Goal: Submit feedback/report problem

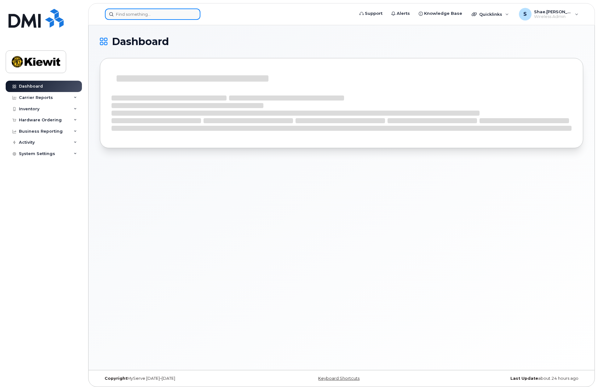
click at [151, 14] on input at bounding box center [153, 14] width 96 height 11
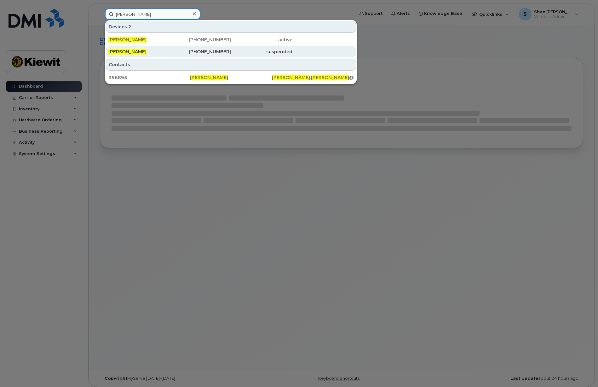
type input "bailey herrera"
click at [144, 53] on span "[PERSON_NAME]" at bounding box center [127, 52] width 38 height 6
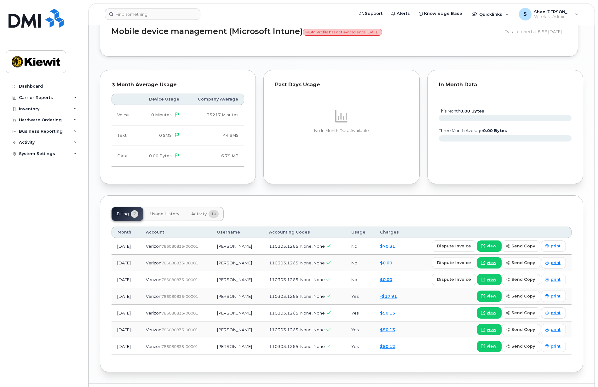
scroll to position [487, 0]
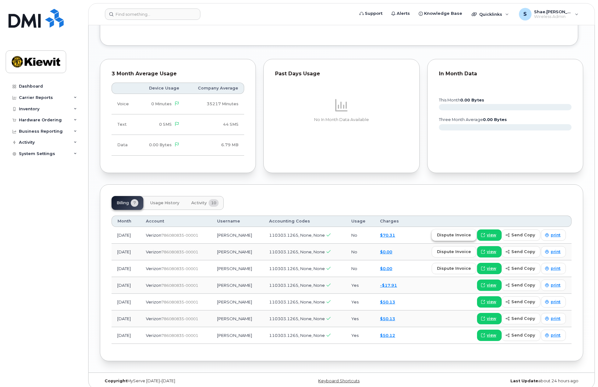
click at [463, 232] on span "dispute invoice" at bounding box center [454, 235] width 34 height 6
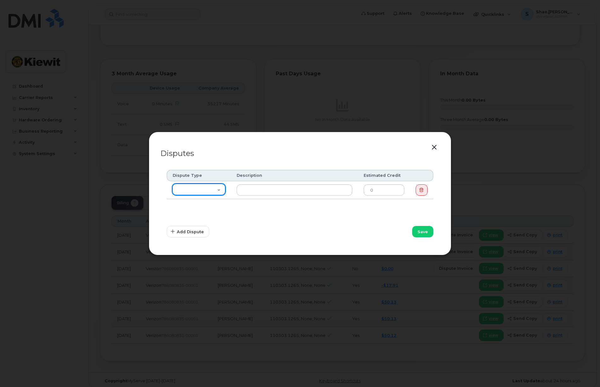
click at [199, 188] on select "Missing Discount Roaming Credit Data Credit Missing Feature Other" at bounding box center [198, 189] width 53 height 11
select select "other"
click at [172, 184] on select "Missing Discount Roaming Credit Data Credit Missing Feature Other" at bounding box center [198, 189] width 53 height 11
click at [251, 188] on input "text" at bounding box center [295, 189] width 116 height 11
click at [185, 186] on select "Missing Discount Roaming Credit Data Credit Missing Feature Other" at bounding box center [198, 189] width 53 height 11
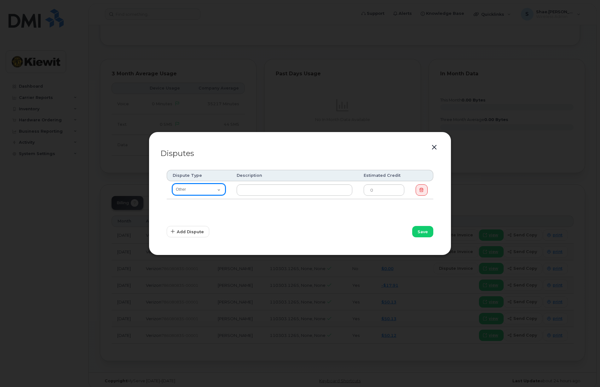
click at [172, 184] on select "Missing Discount Roaming Credit Data Credit Missing Feature Other" at bounding box center [198, 189] width 53 height 11
click at [435, 144] on button "button" at bounding box center [434, 147] width 9 height 9
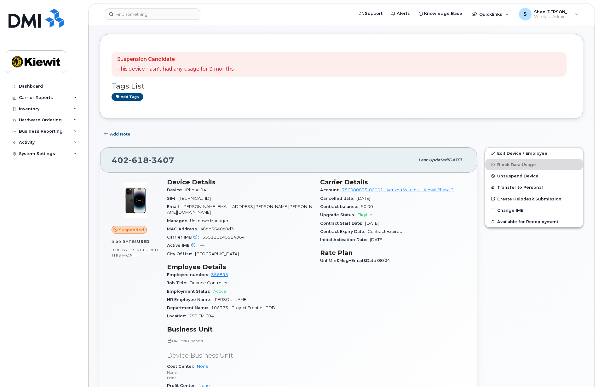
scroll to position [32, 0]
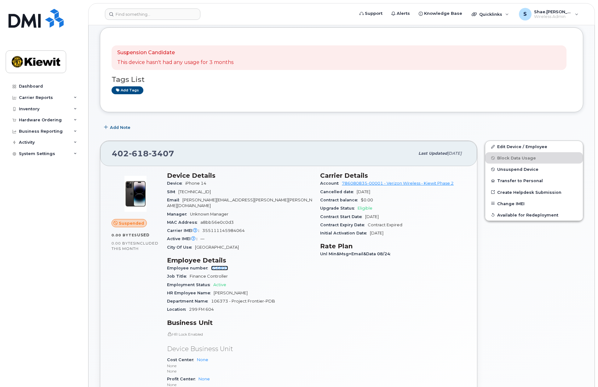
click at [219, 266] on link "356895" at bounding box center [219, 268] width 17 height 5
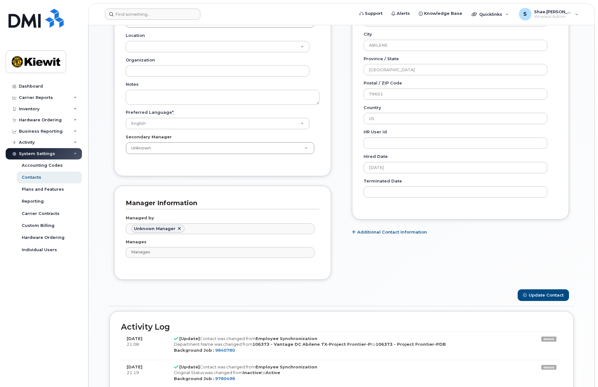
scroll to position [252, 0]
